Goal: Check status: Check status

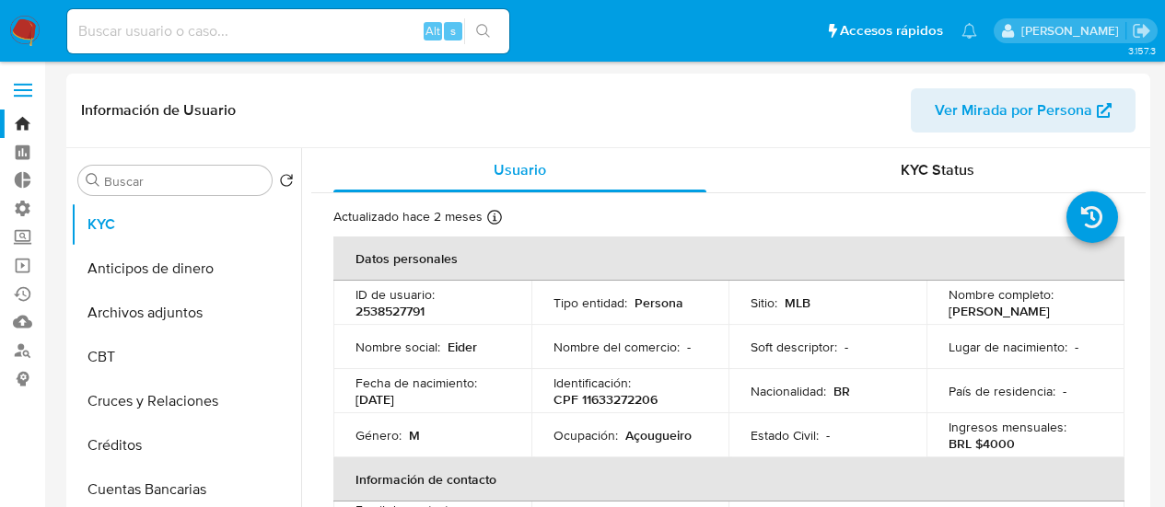
select select "10"
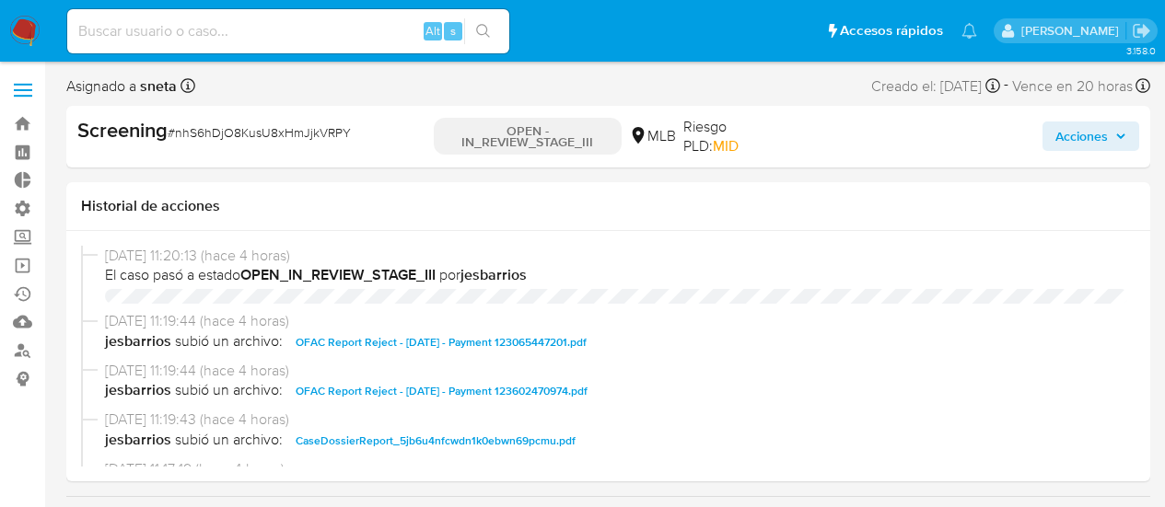
select select "10"
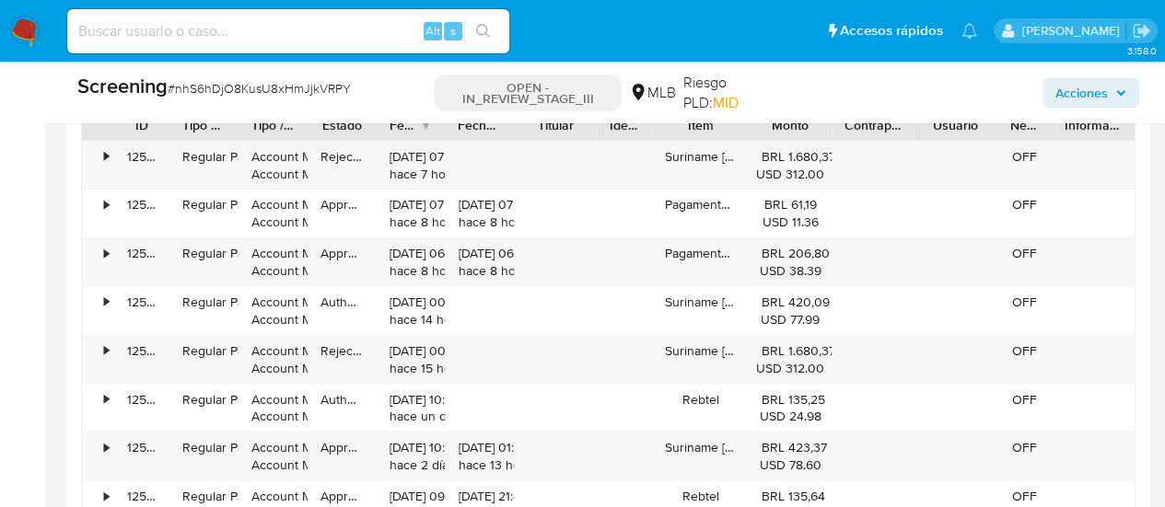
scroll to position [1749, 0]
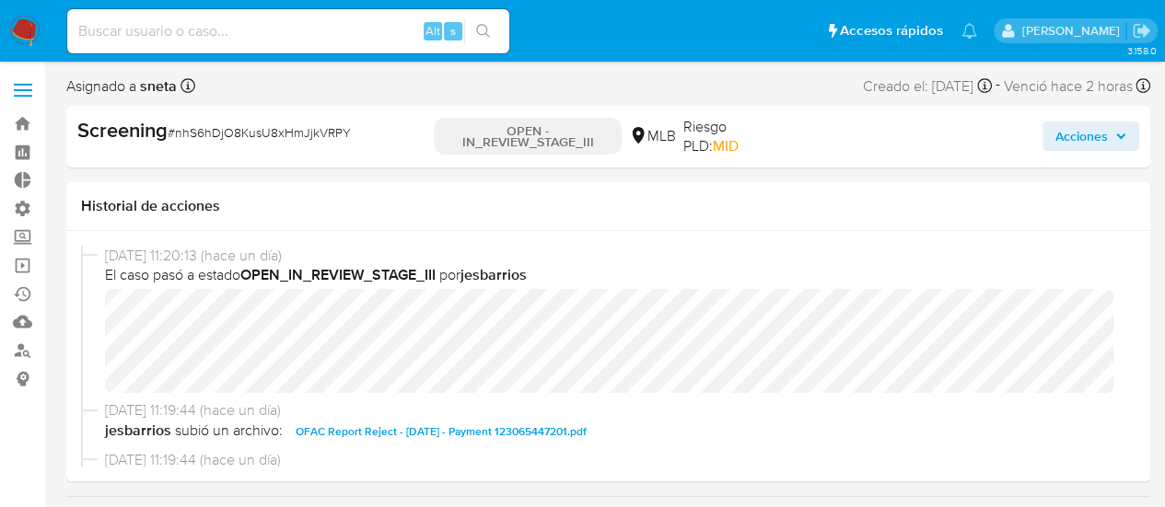
select select "10"
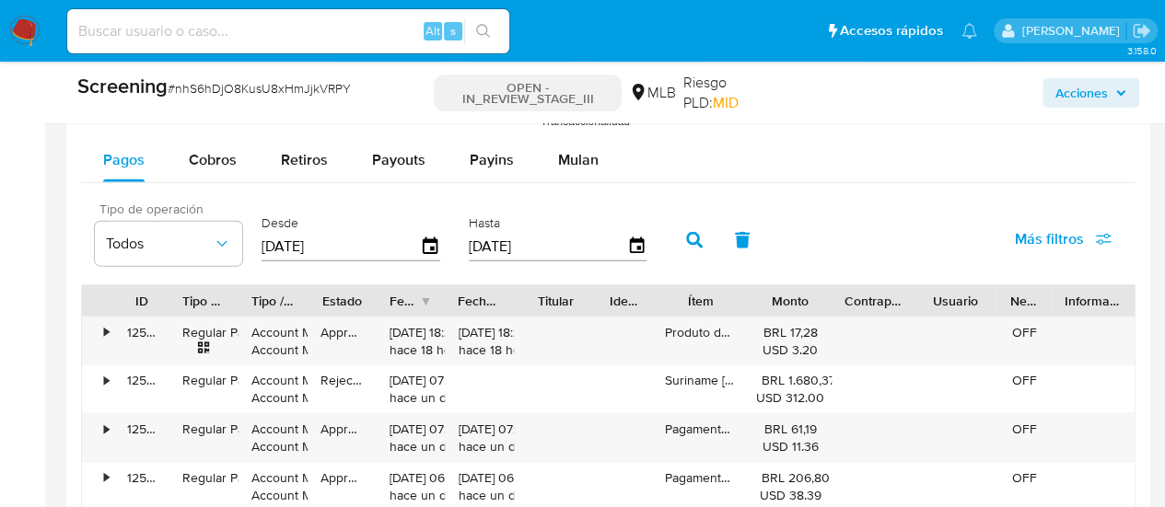
scroll to position [1934, 0]
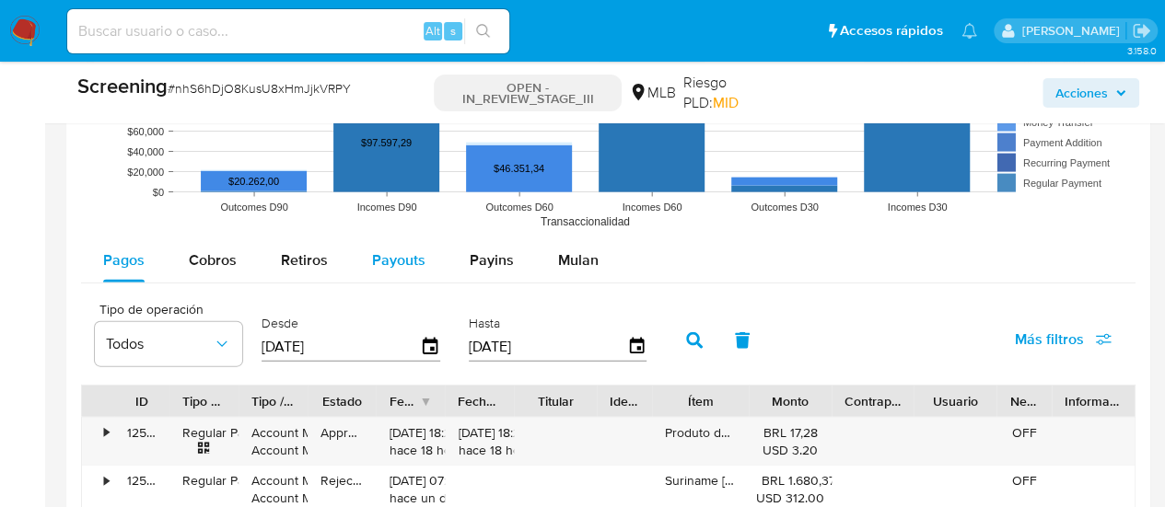
click at [401, 266] on span "Payouts" at bounding box center [398, 260] width 53 height 21
select select "10"
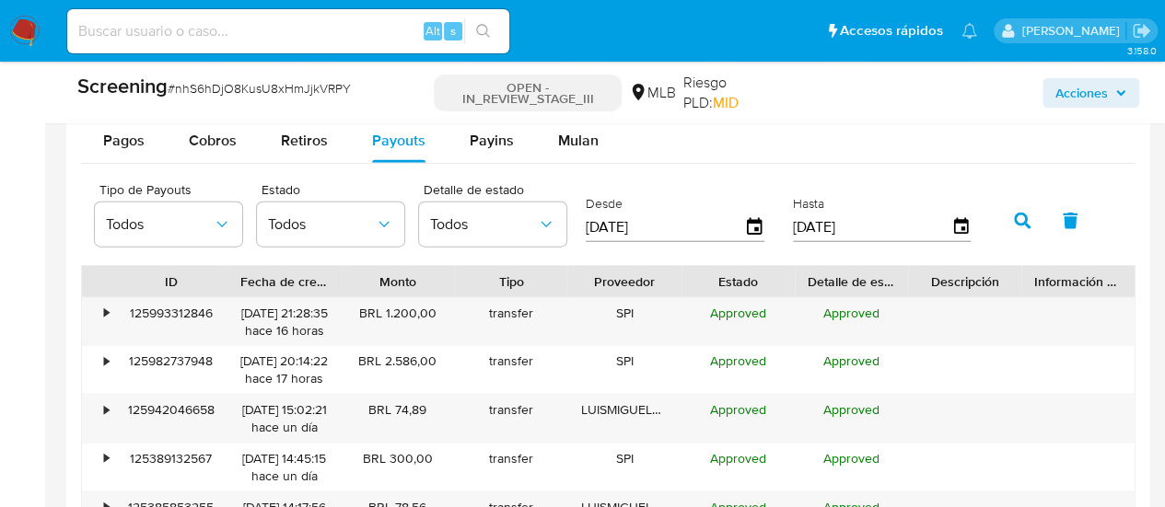
scroll to position [2026, 0]
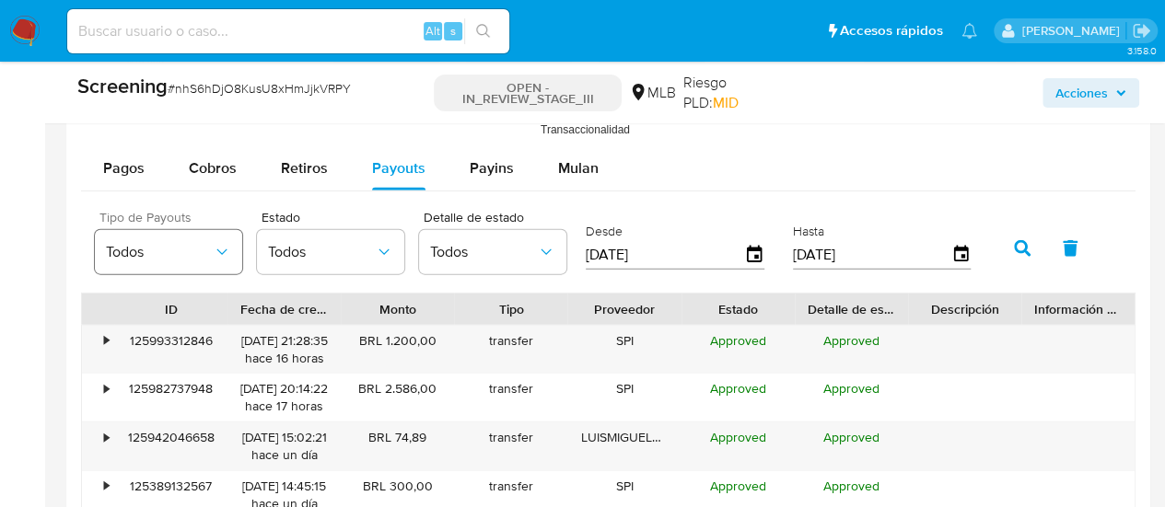
click at [184, 253] on span "Todos" at bounding box center [159, 252] width 107 height 18
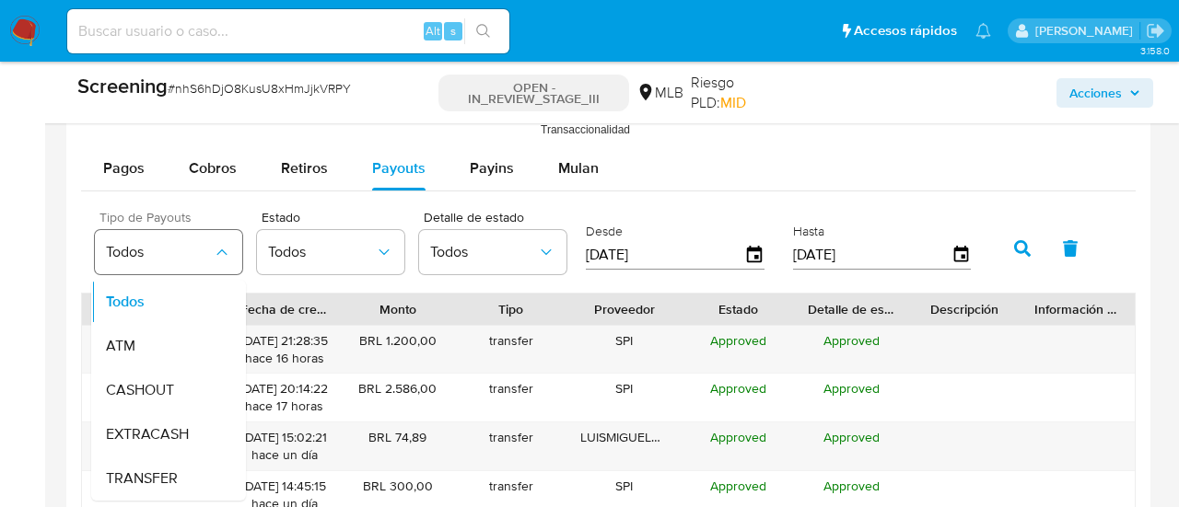
click at [184, 253] on span "Todos" at bounding box center [159, 252] width 107 height 18
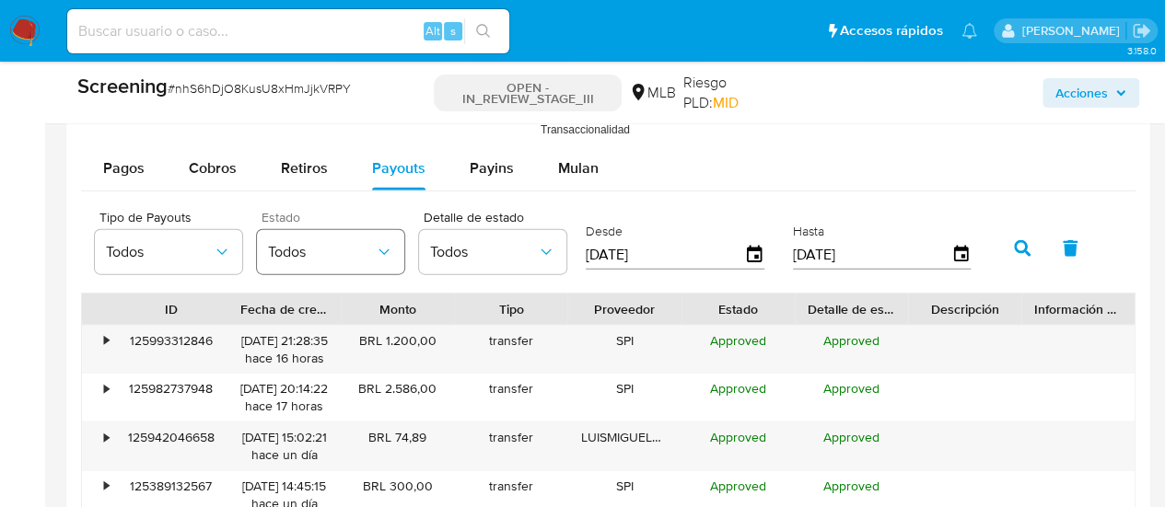
click at [285, 253] on span "Todos" at bounding box center [321, 252] width 107 height 18
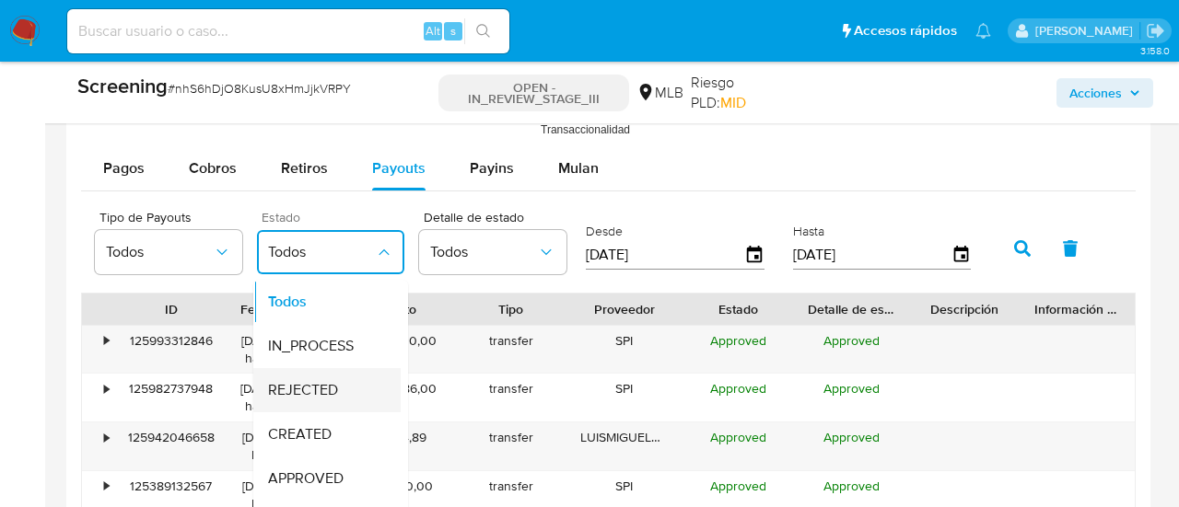
click at [315, 381] on span "REJECTED" at bounding box center [303, 390] width 70 height 18
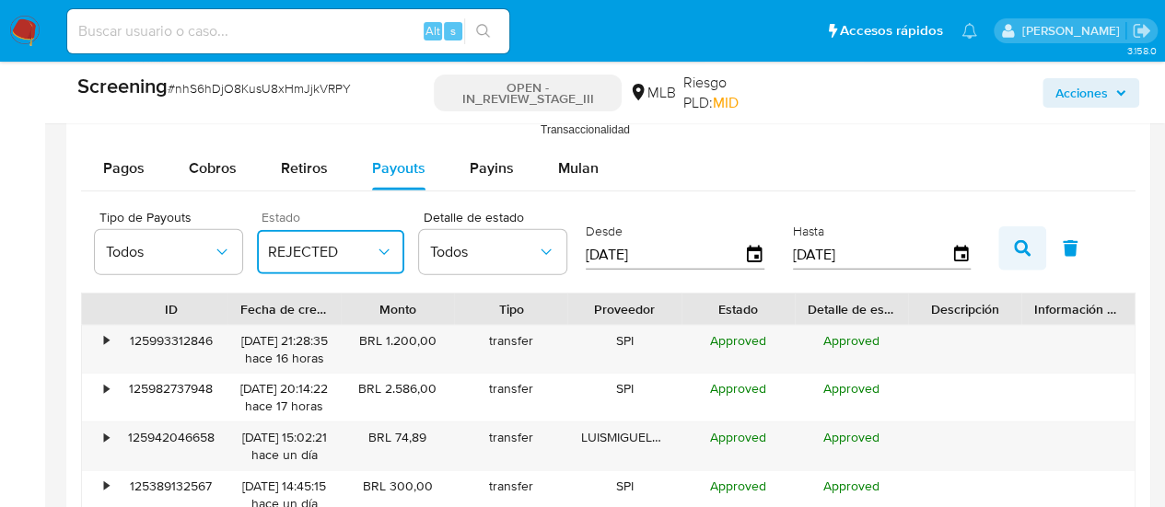
click at [1014, 246] on icon "button" at bounding box center [1022, 248] width 17 height 17
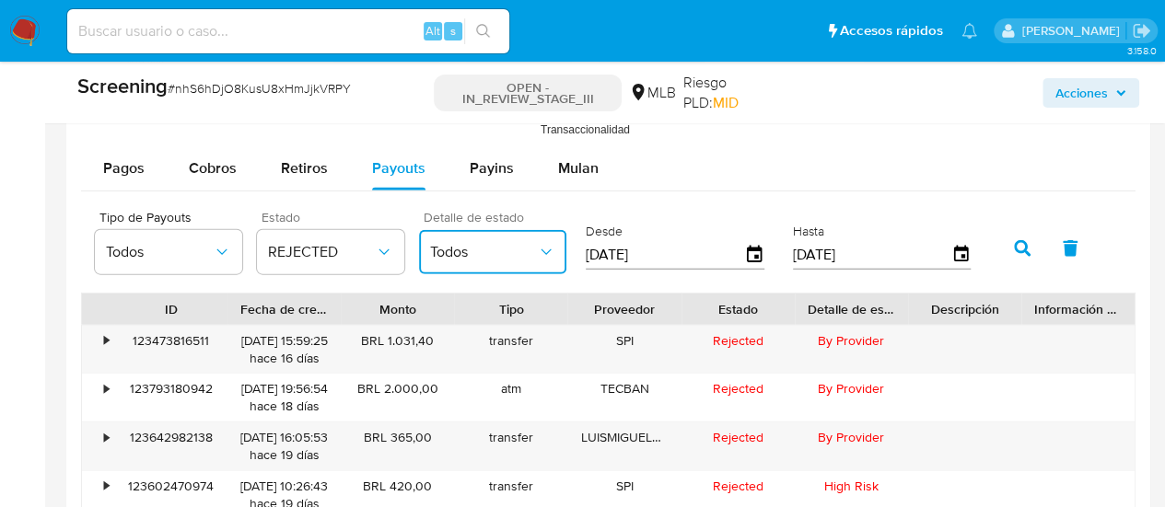
click at [517, 250] on span "Todos" at bounding box center [483, 252] width 107 height 18
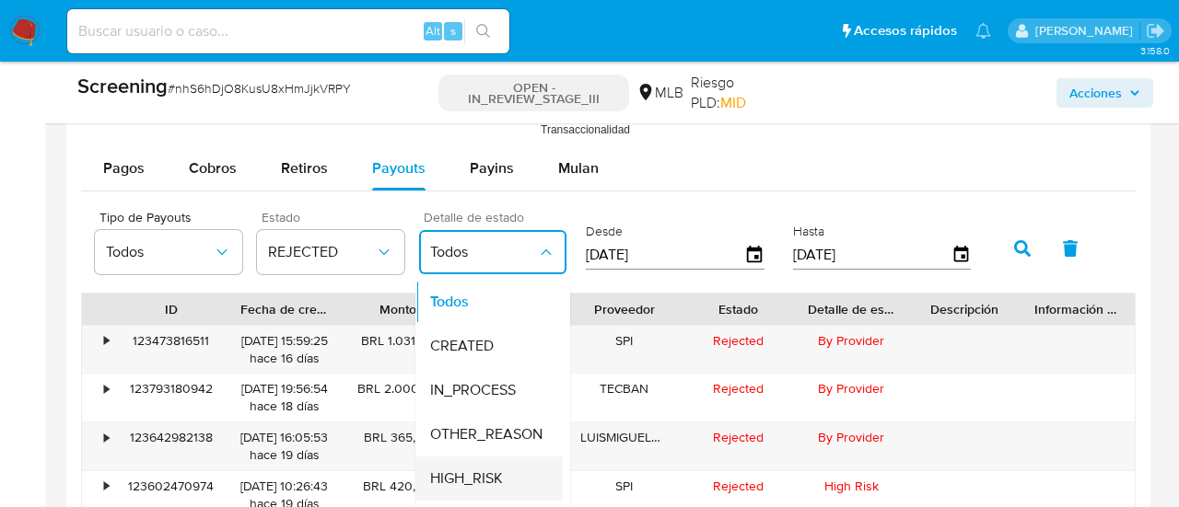
click at [488, 470] on span "HIGH_RISK" at bounding box center [466, 479] width 73 height 18
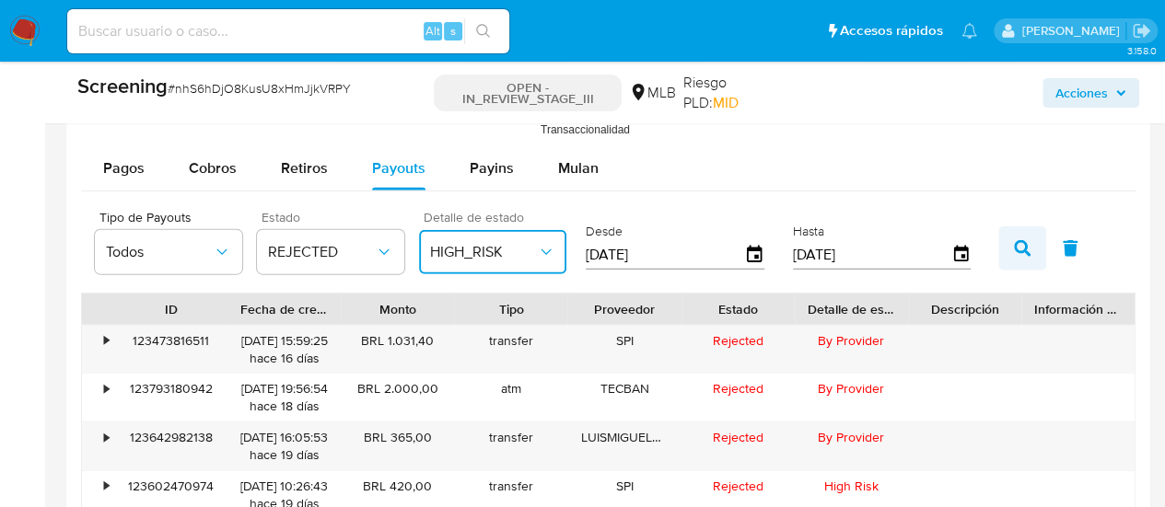
click at [1022, 240] on icon "button" at bounding box center [1022, 248] width 17 height 17
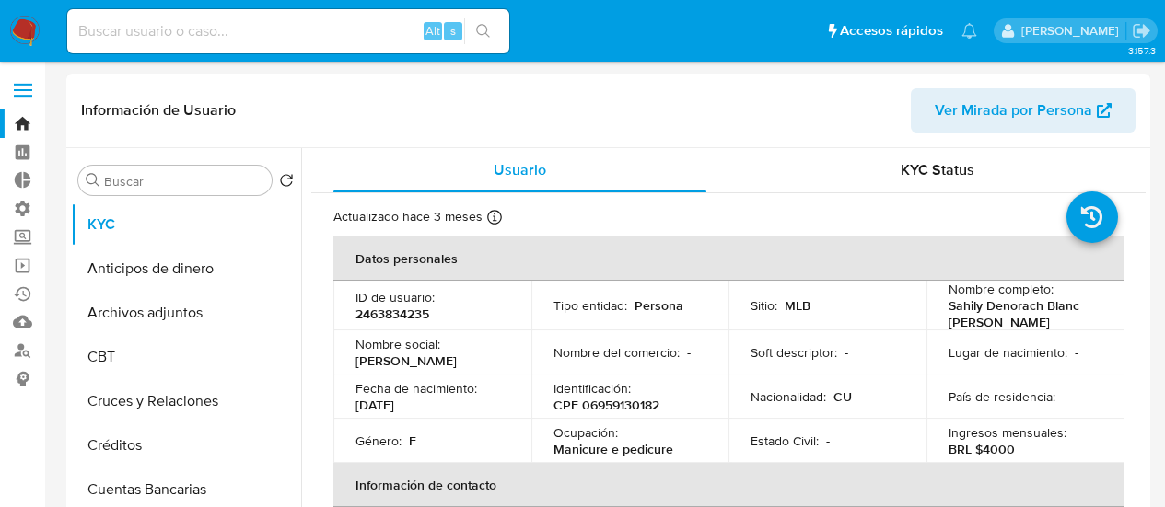
select select "100"
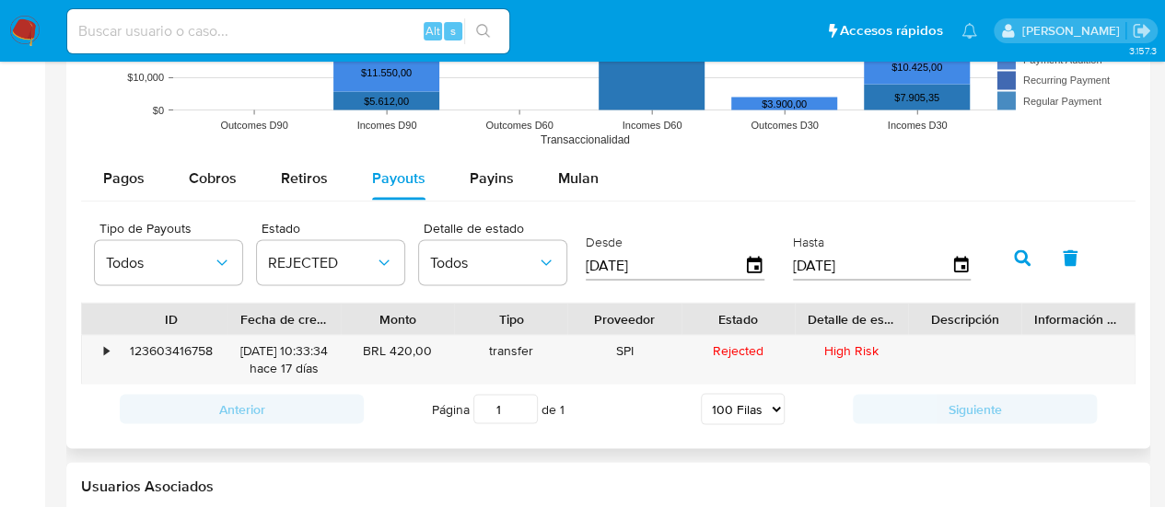
scroll to position [1627, 0]
